Goal: Navigation & Orientation: Find specific page/section

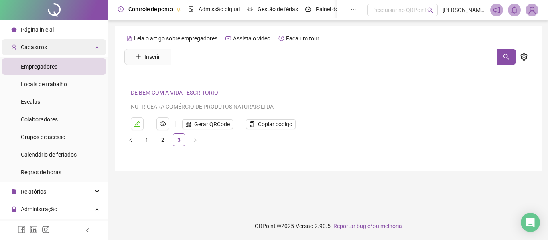
click at [42, 28] on span "Página inicial" at bounding box center [37, 29] width 33 height 6
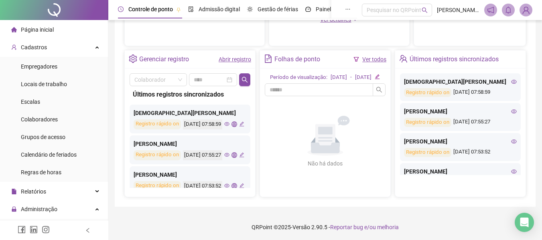
scroll to position [80, 0]
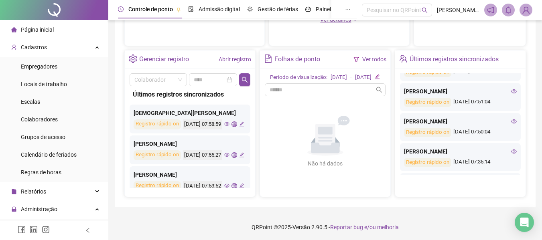
click at [511, 90] on icon "eye" at bounding box center [514, 91] width 6 height 4
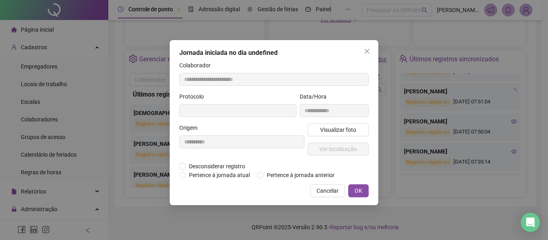
type input "**********"
click at [344, 130] on span "Visualizar foto" at bounding box center [338, 130] width 36 height 9
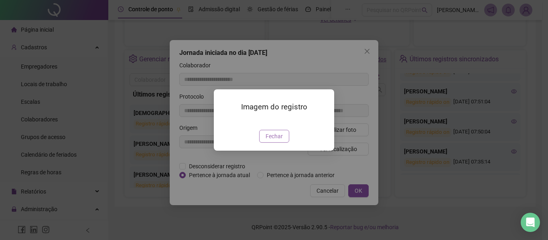
click at [279, 143] on button "Fechar" at bounding box center [274, 136] width 30 height 13
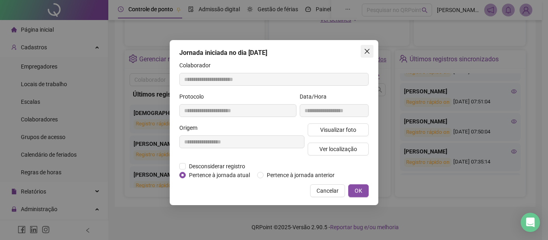
click at [368, 53] on icon "close" at bounding box center [367, 51] width 6 height 6
